Goal: Browse casually

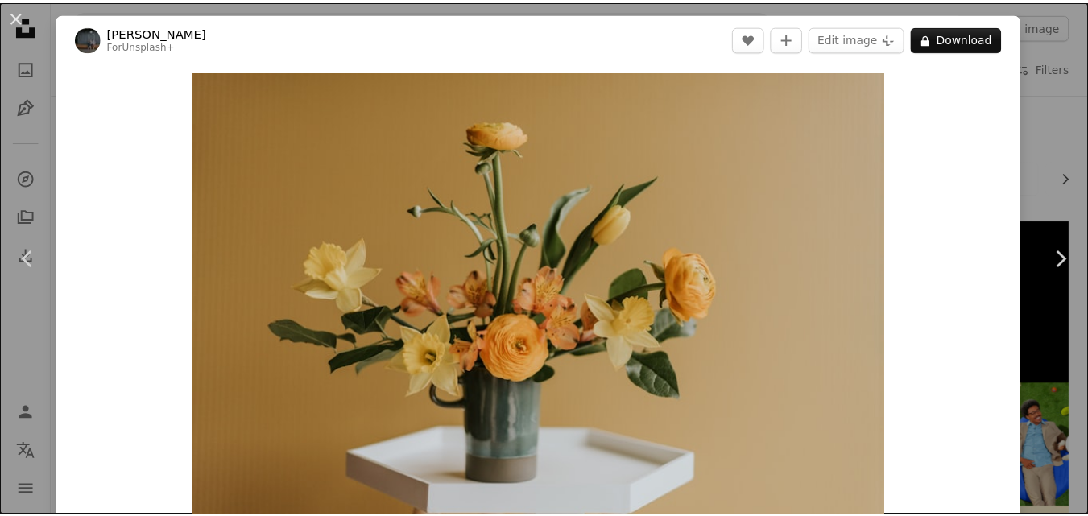
scroll to position [999, 0]
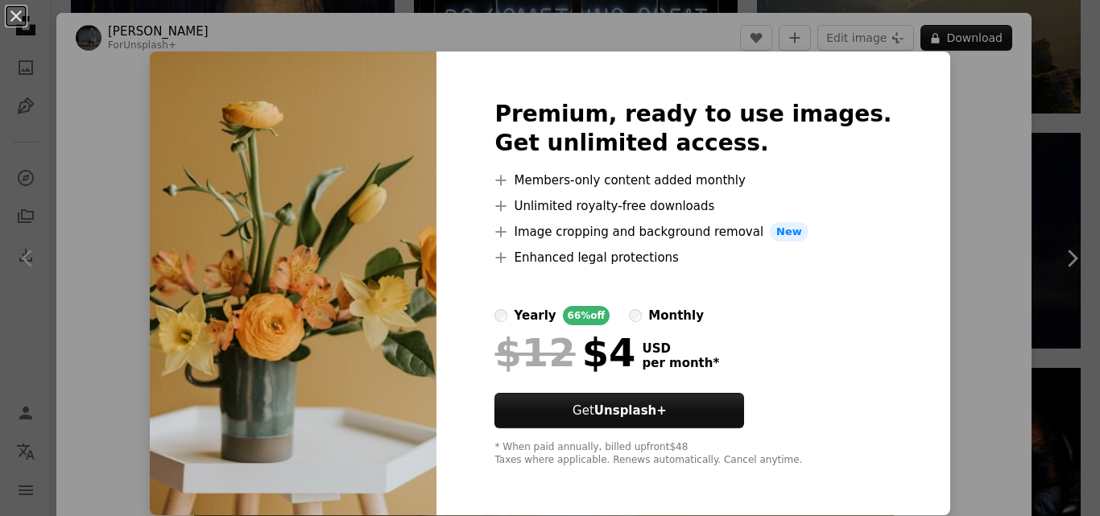
click at [950, 409] on div "An X shape Premium, ready to use images. Get unlimited access. A plus sign Memb…" at bounding box center [550, 258] width 1100 height 516
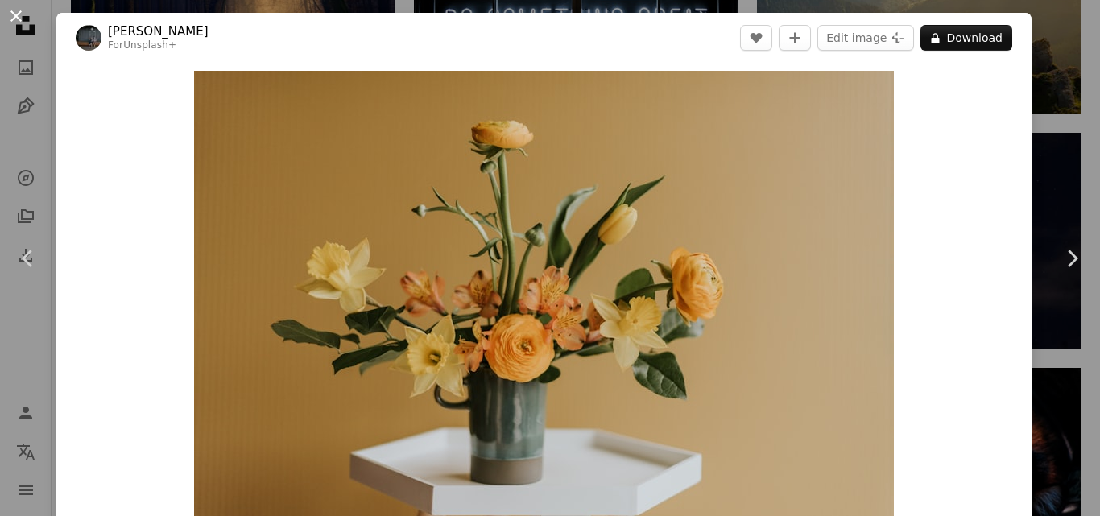
click at [16, 19] on button "An X shape" at bounding box center [15, 15] width 19 height 19
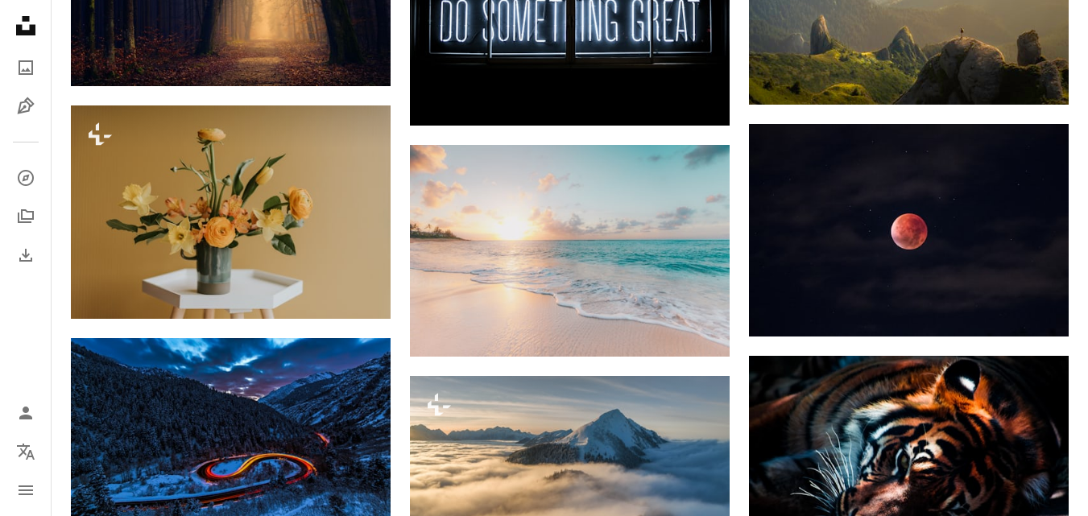
drag, startPoint x: 16, startPoint y: 19, endPoint x: 32, endPoint y: 27, distance: 18.4
click at [16, 19] on icon "Unsplash logo Unsplash Home" at bounding box center [26, 26] width 32 height 32
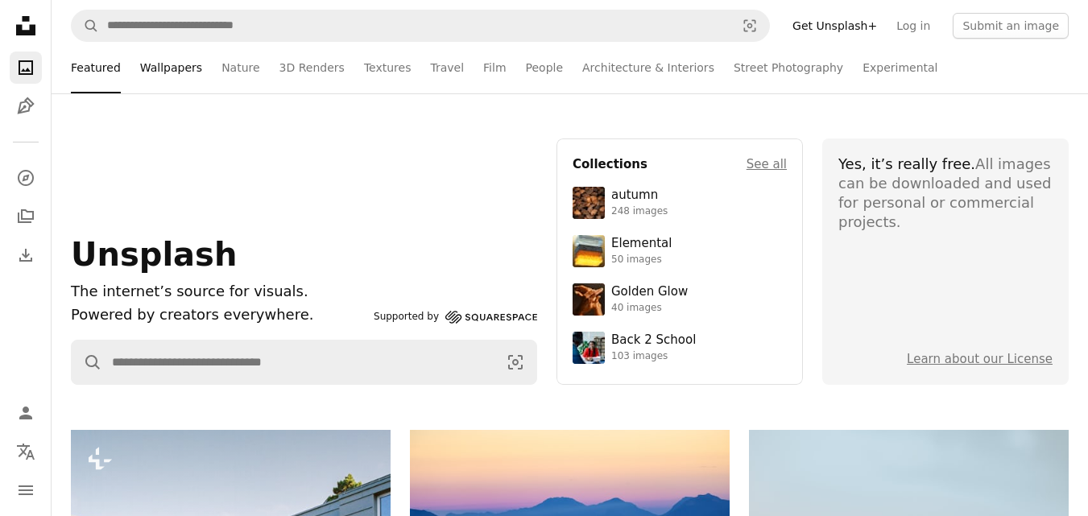
click at [158, 64] on link "Wallpapers" at bounding box center [171, 68] width 62 height 52
